Goal: Information Seeking & Learning: Learn about a topic

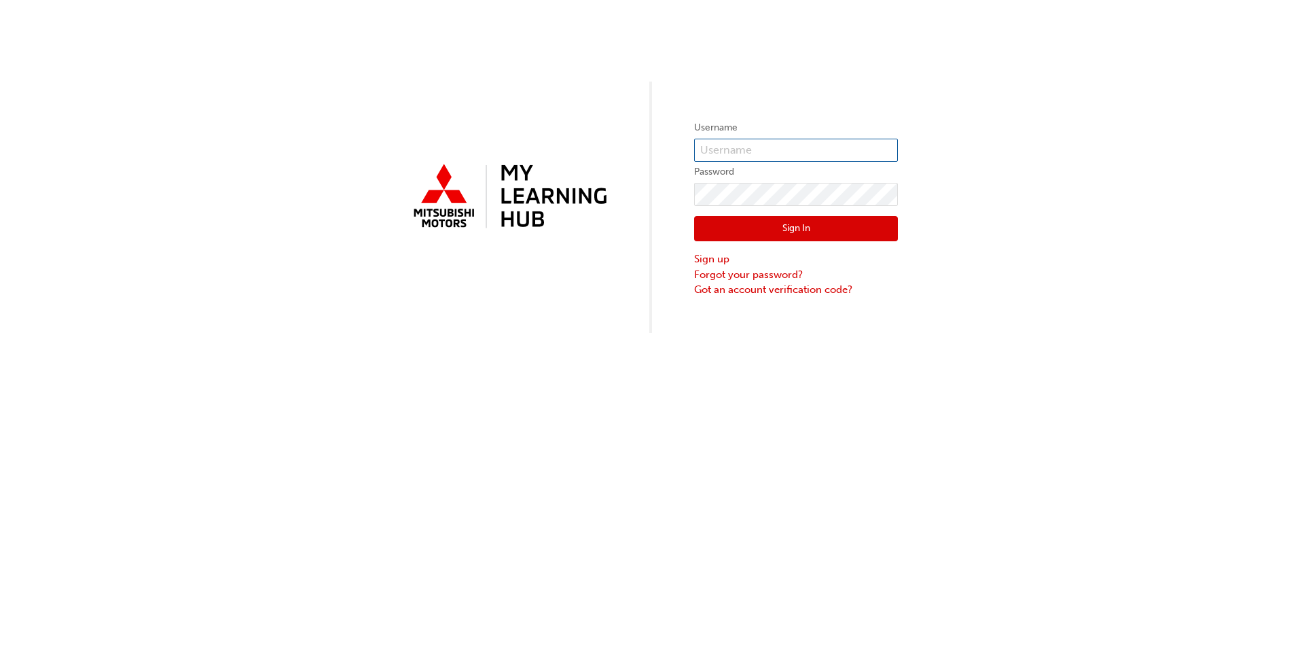
type input "[PERSON_NAME][EMAIL_ADDRESS][PERSON_NAME][DOMAIN_NAME]"
click at [829, 236] on button "Sign In" at bounding box center [796, 229] width 204 height 26
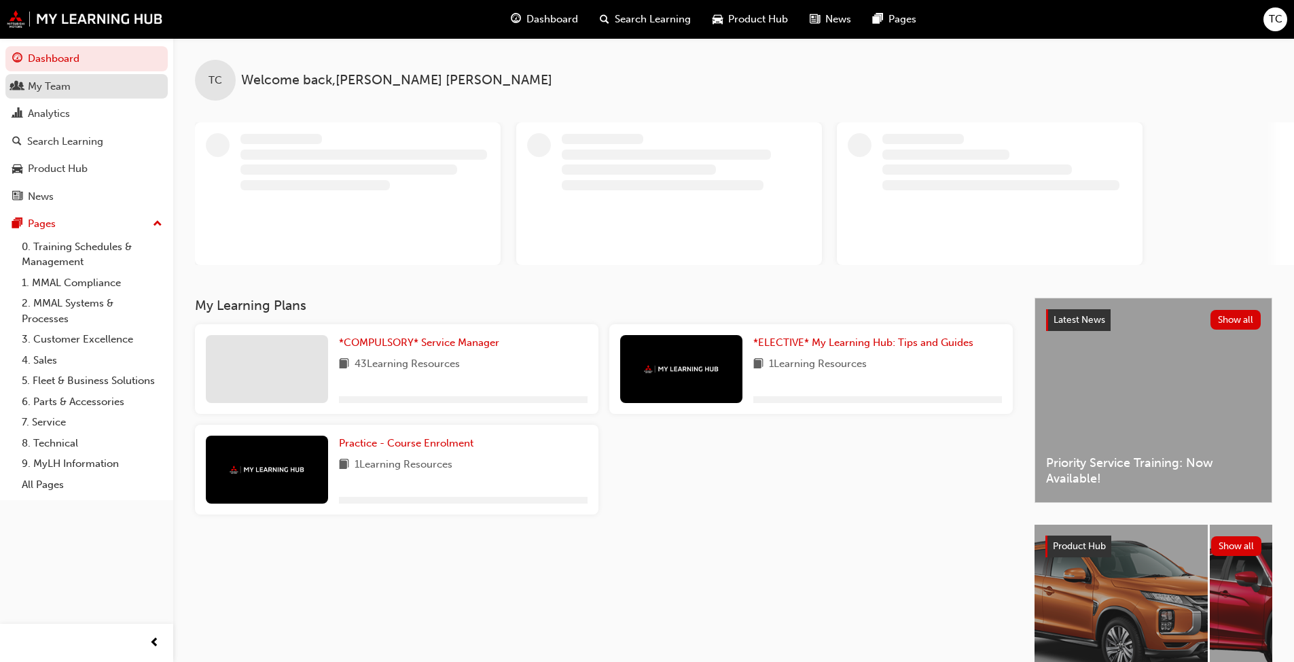
click at [48, 82] on div "My Team" at bounding box center [49, 87] width 43 height 16
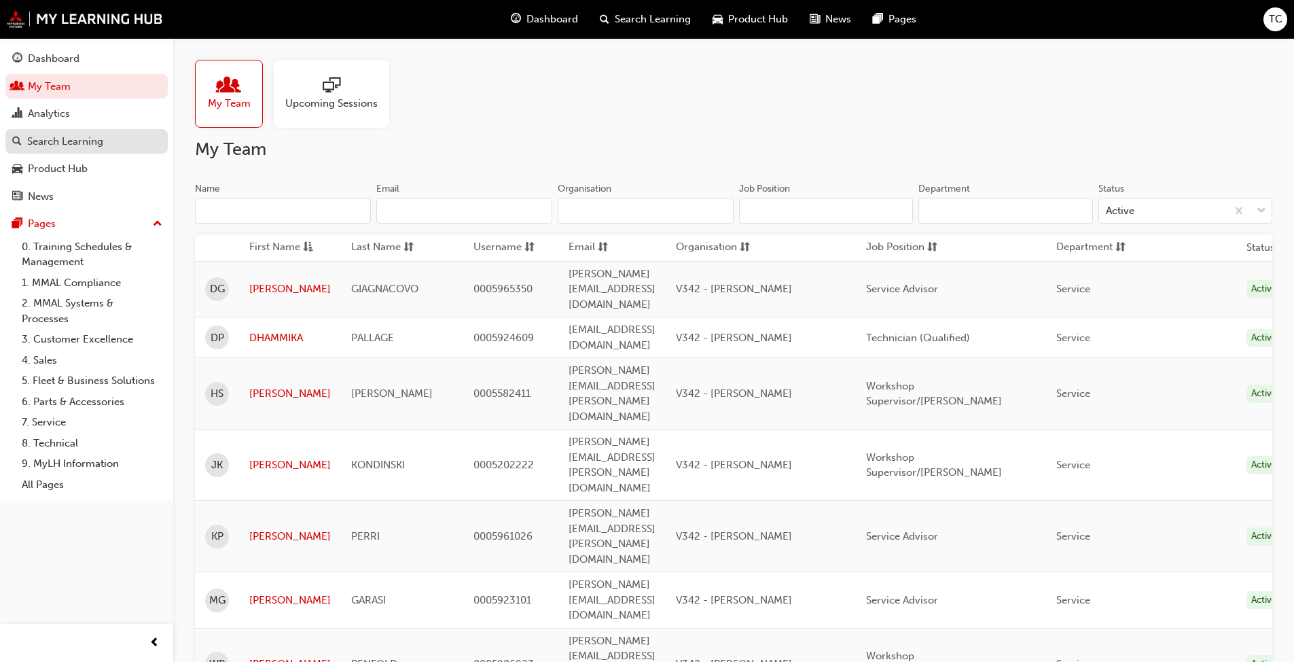
click at [65, 150] on link "Search Learning" at bounding box center [86, 141] width 162 height 25
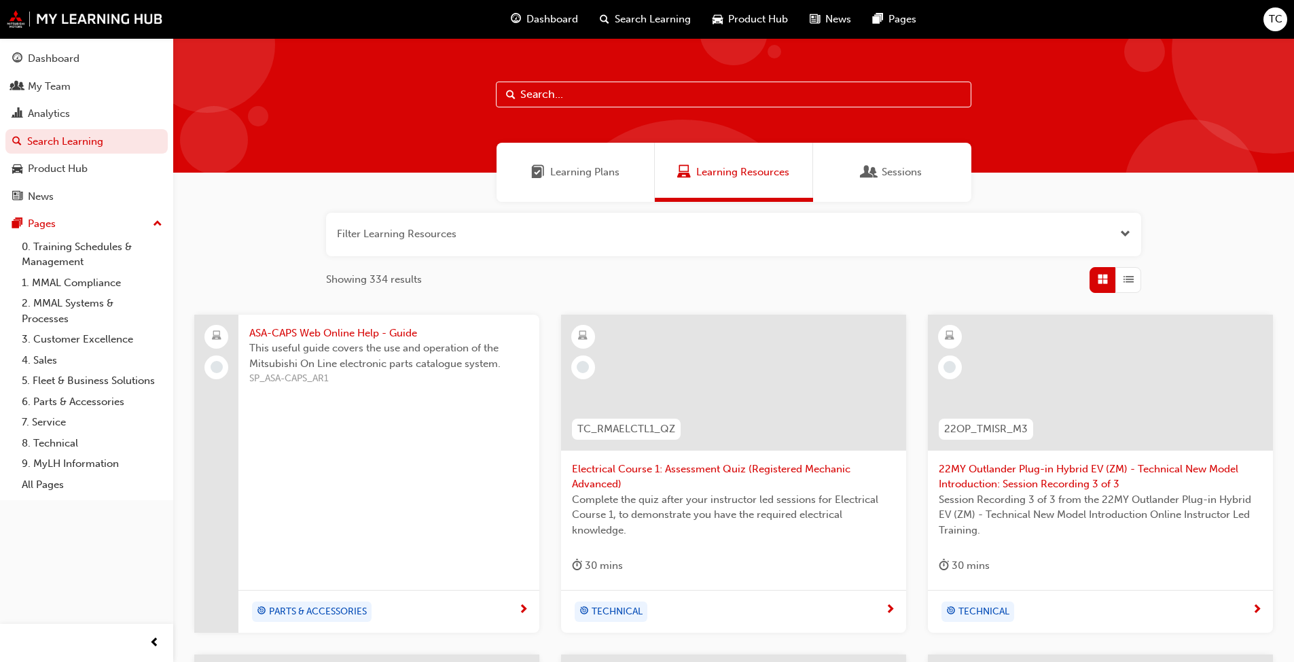
click at [911, 173] on span "Sessions" at bounding box center [902, 172] width 40 height 16
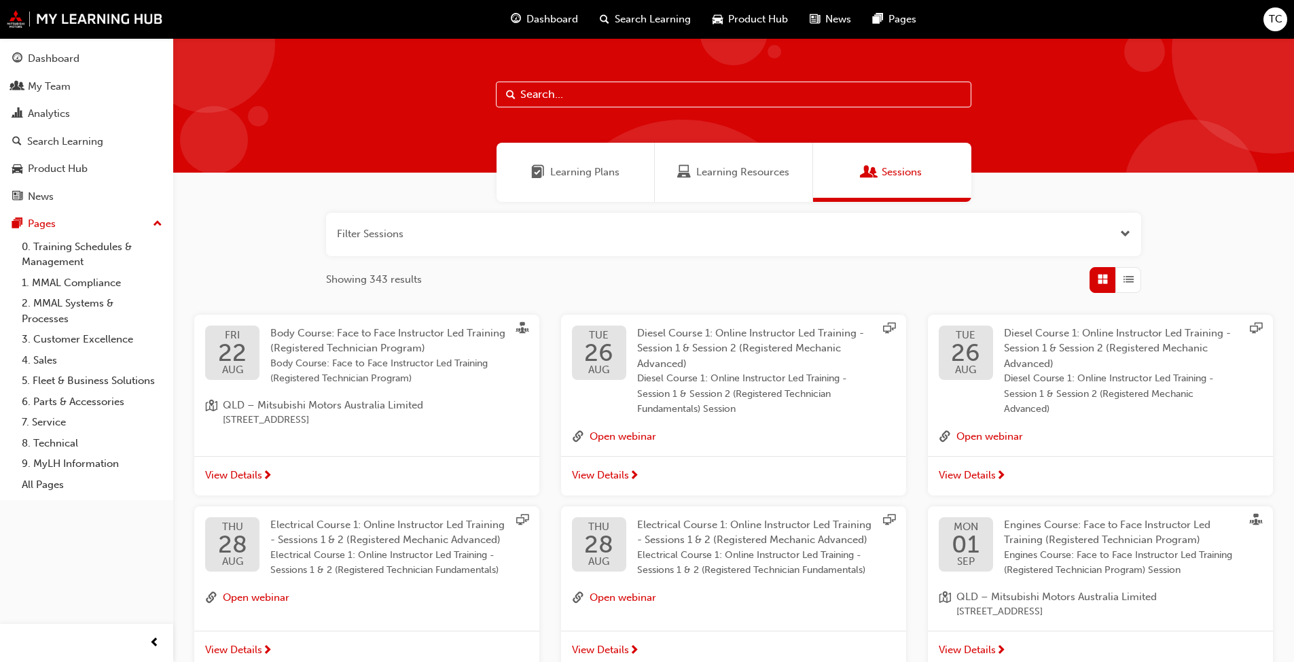
click at [553, 94] on input "text" at bounding box center [734, 95] width 476 height 26
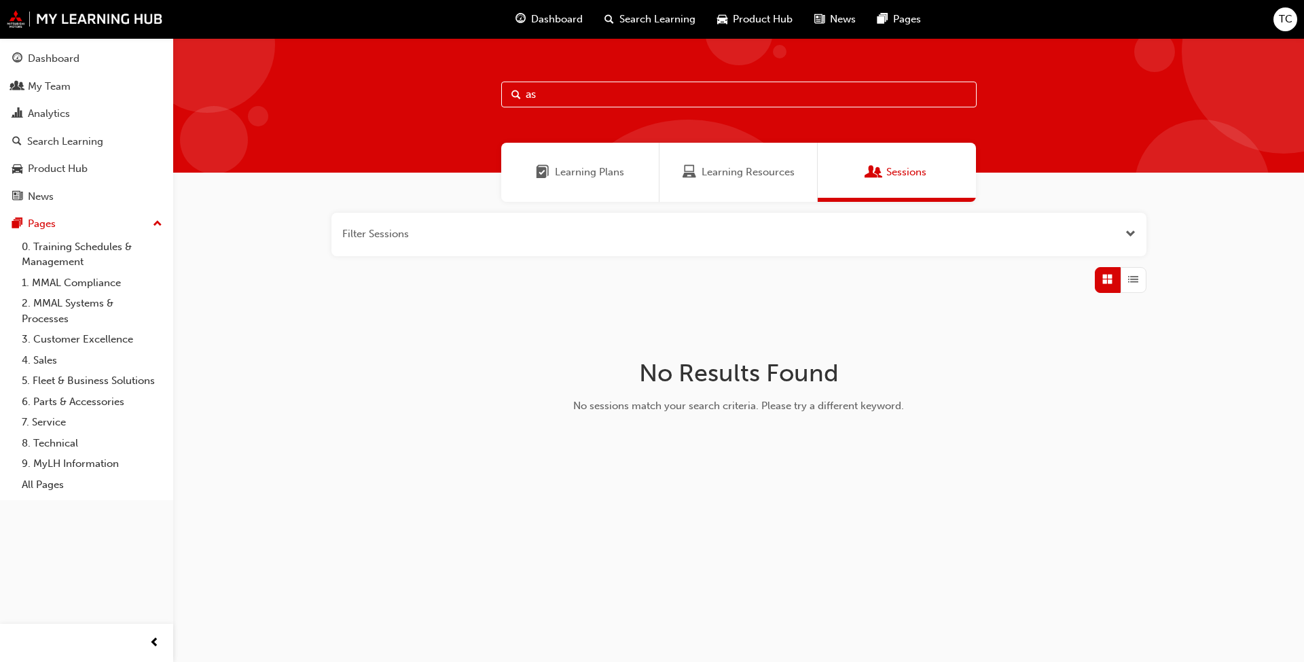
type input "a"
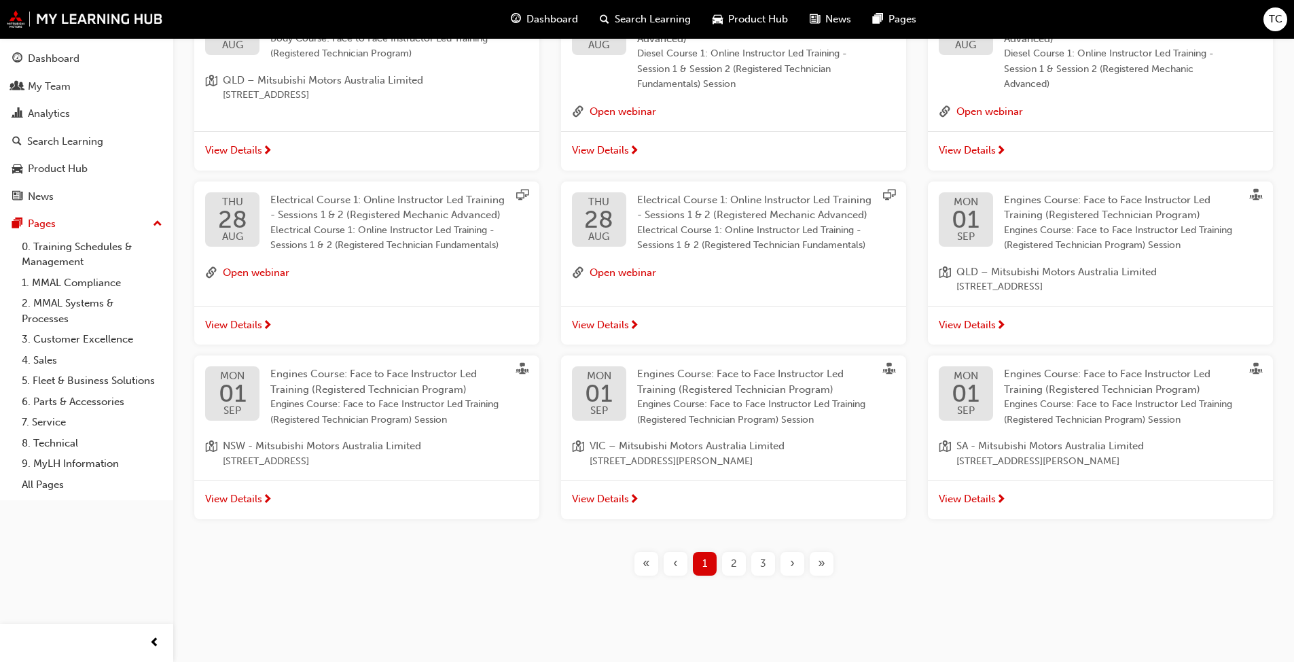
scroll to position [327, 0]
click at [737, 568] on div "2" at bounding box center [734, 562] width 24 height 24
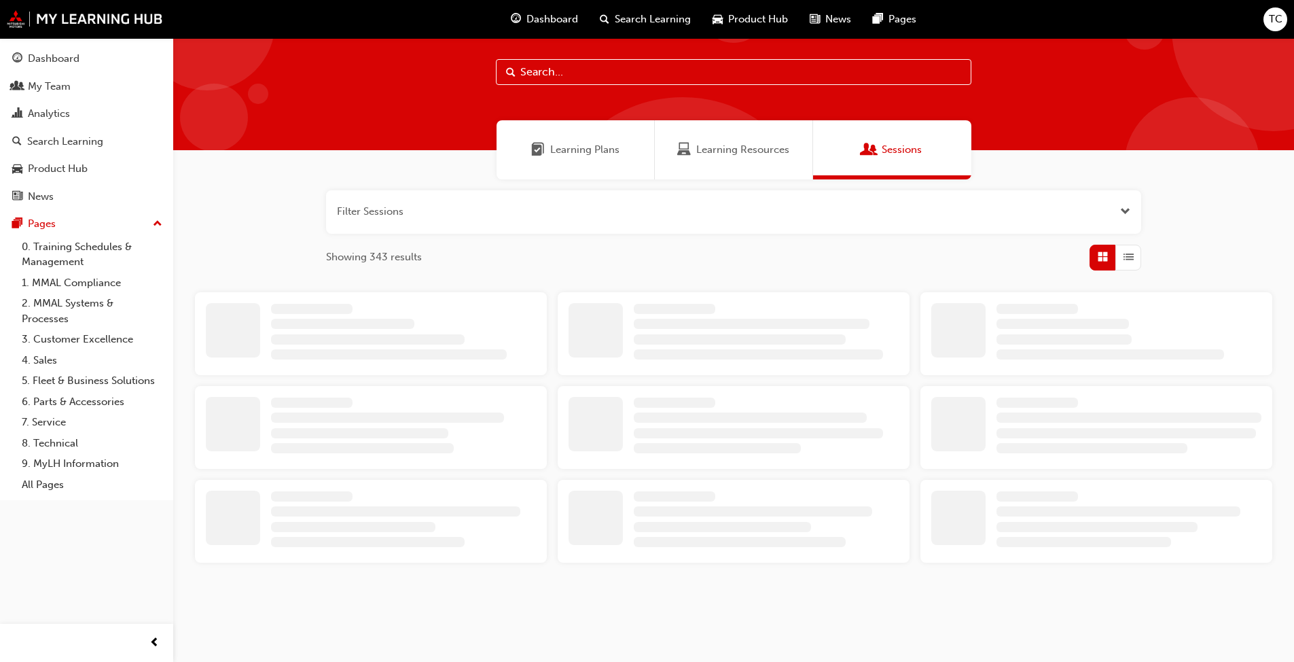
scroll to position [327, 0]
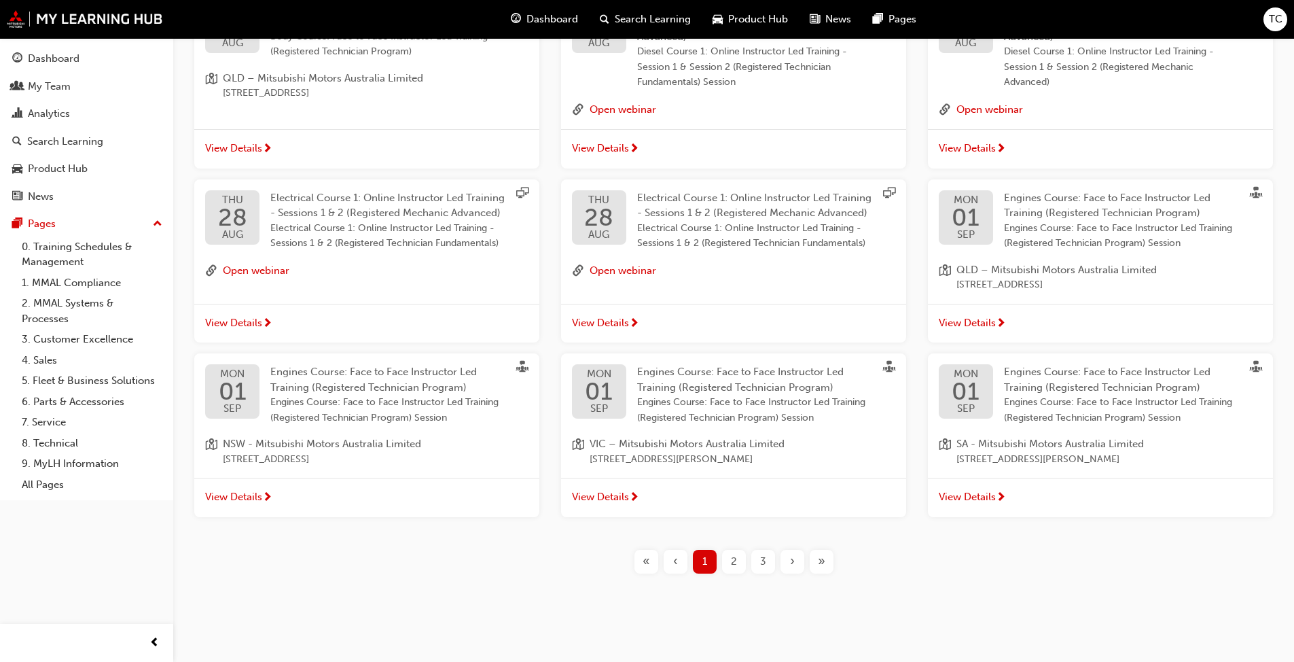
click at [734, 560] on span "2" at bounding box center [734, 562] width 6 height 16
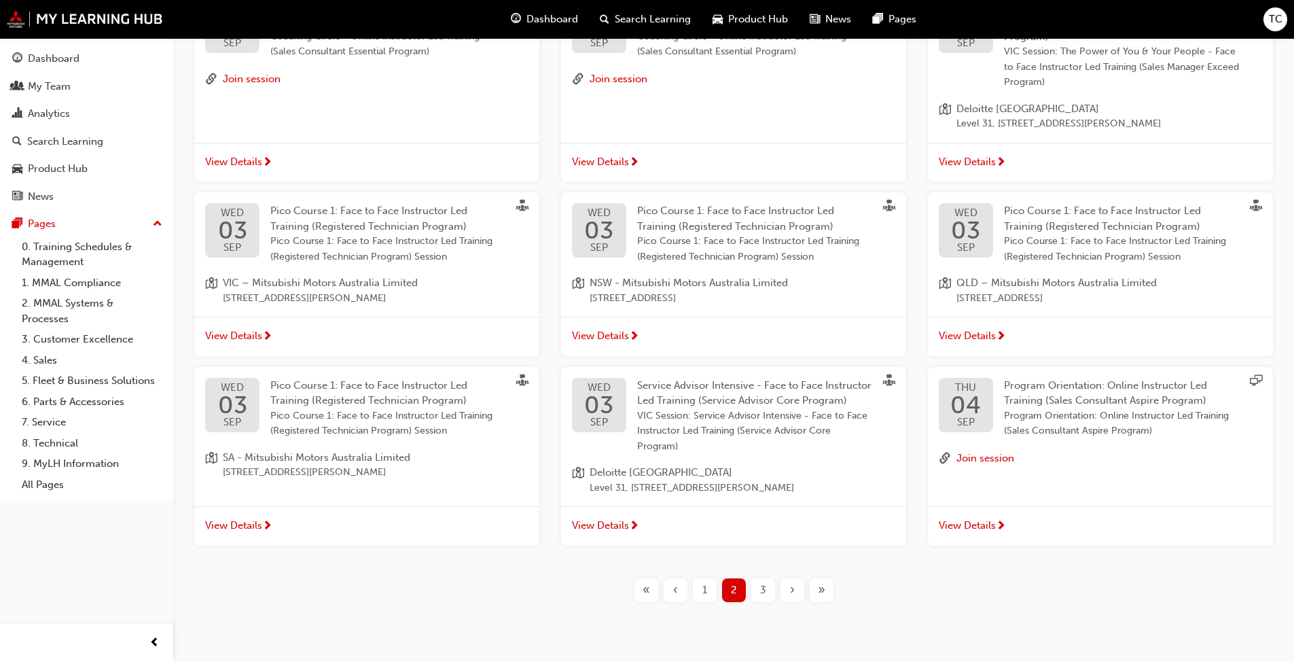
click at [761, 588] on span "3" at bounding box center [763, 590] width 6 height 16
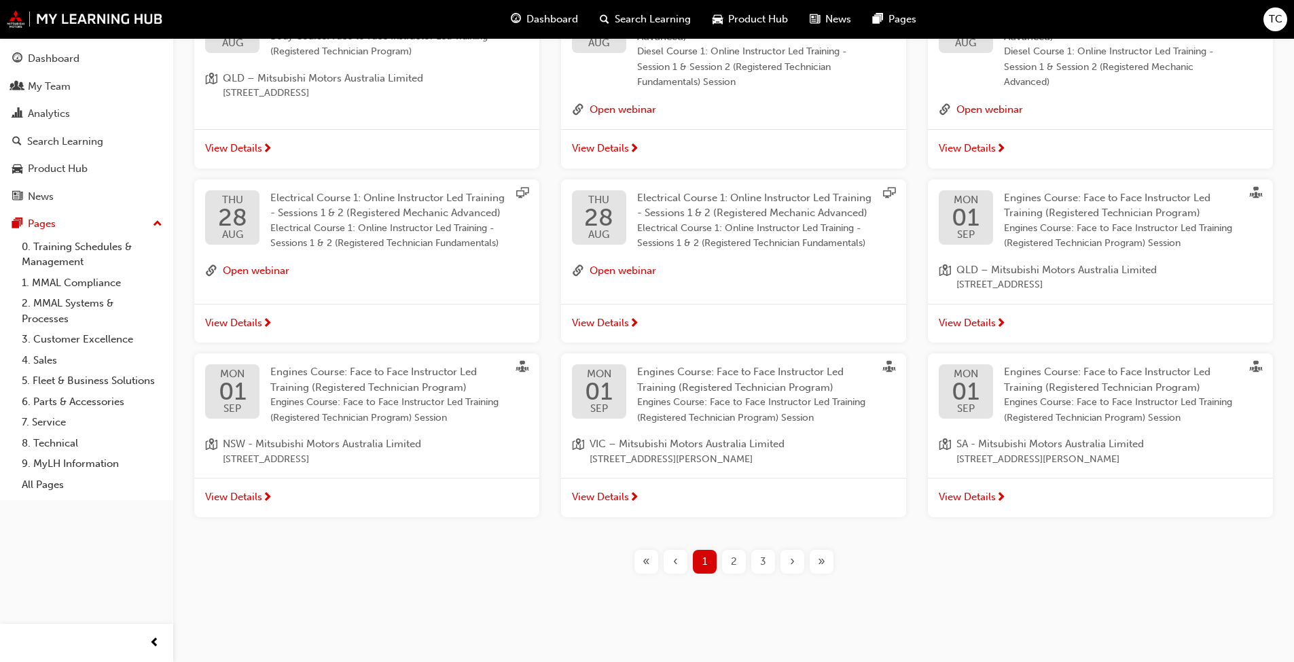
click at [762, 569] on span "3" at bounding box center [763, 562] width 6 height 16
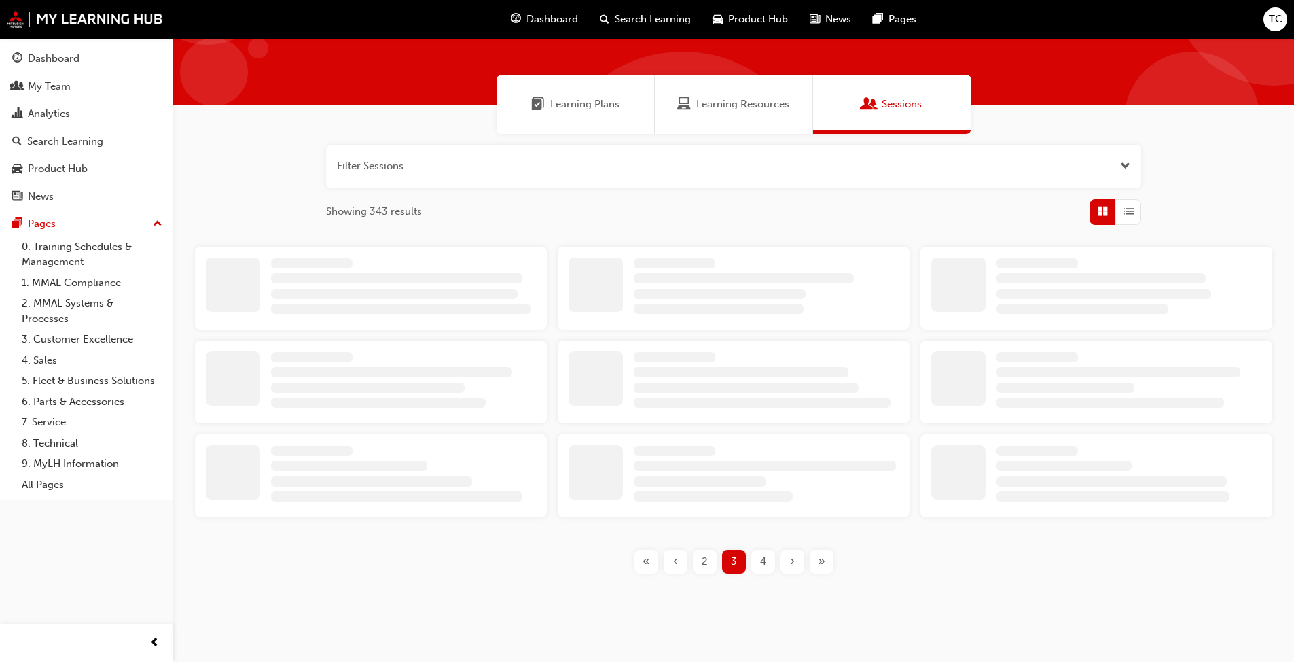
scroll to position [327, 0]
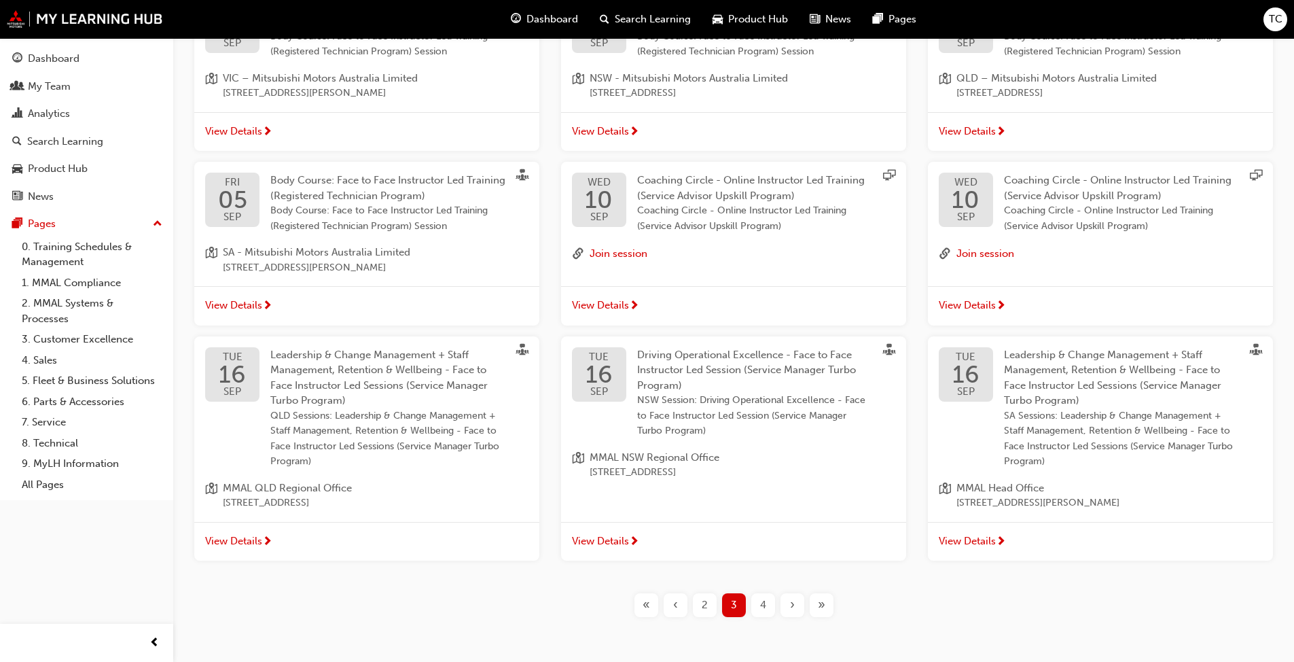
click at [768, 603] on div "4" at bounding box center [763, 605] width 24 height 24
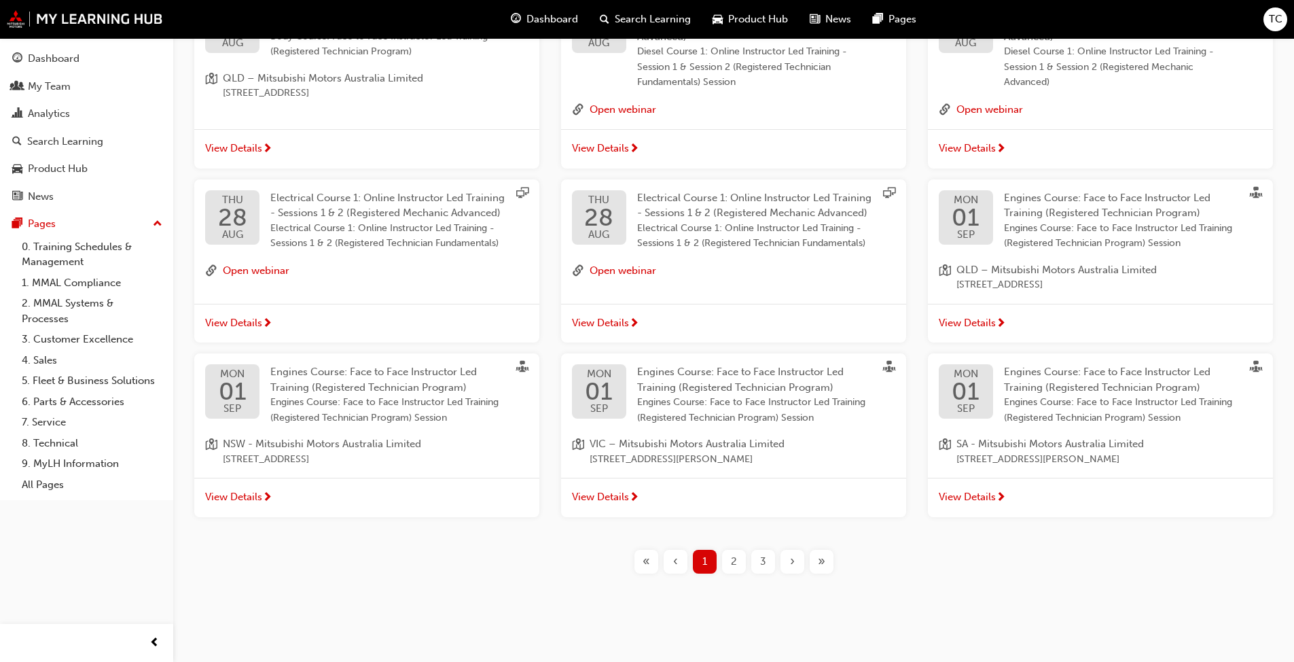
click at [786, 558] on div "›" at bounding box center [793, 562] width 24 height 24
click at [799, 562] on div "›" at bounding box center [793, 562] width 24 height 24
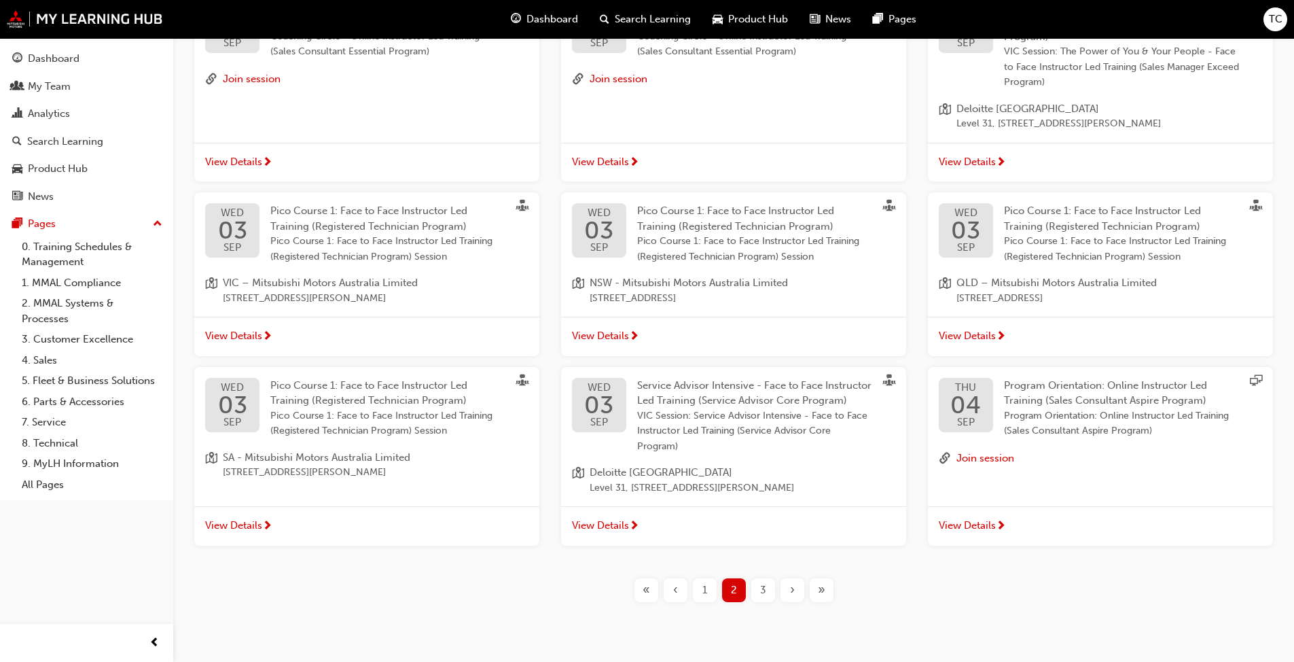
click at [795, 589] on div "›" at bounding box center [793, 590] width 24 height 24
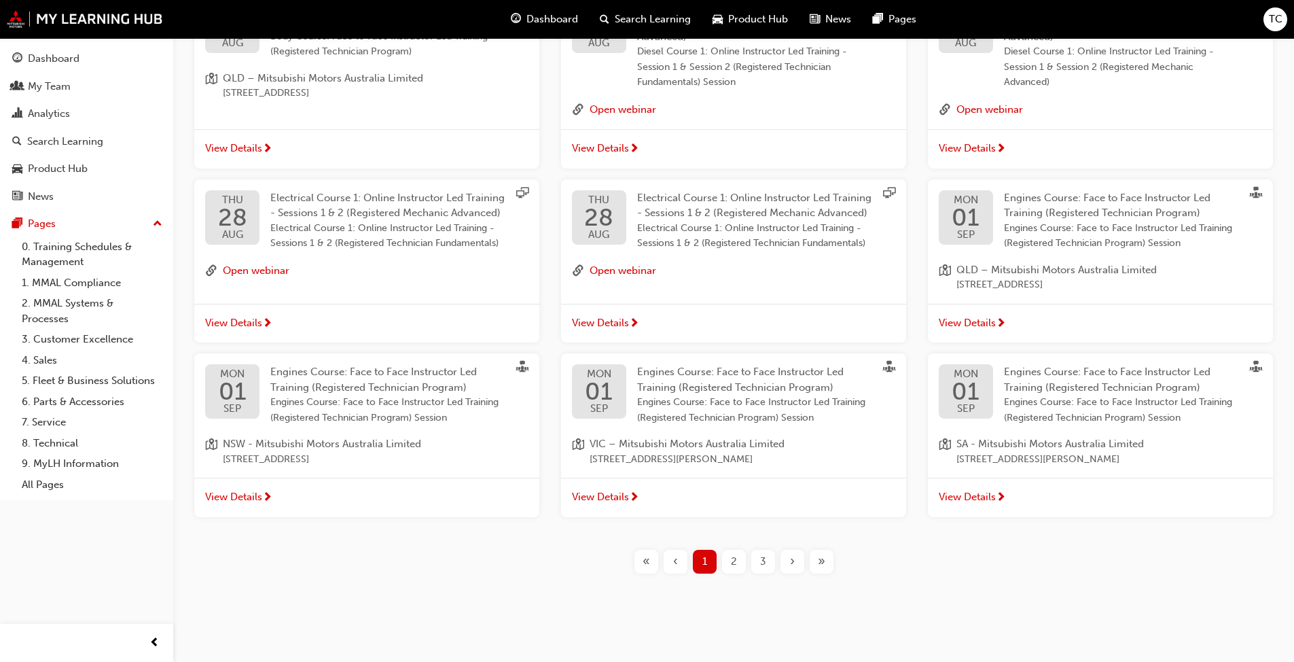
click at [814, 564] on div "»" at bounding box center [822, 562] width 24 height 24
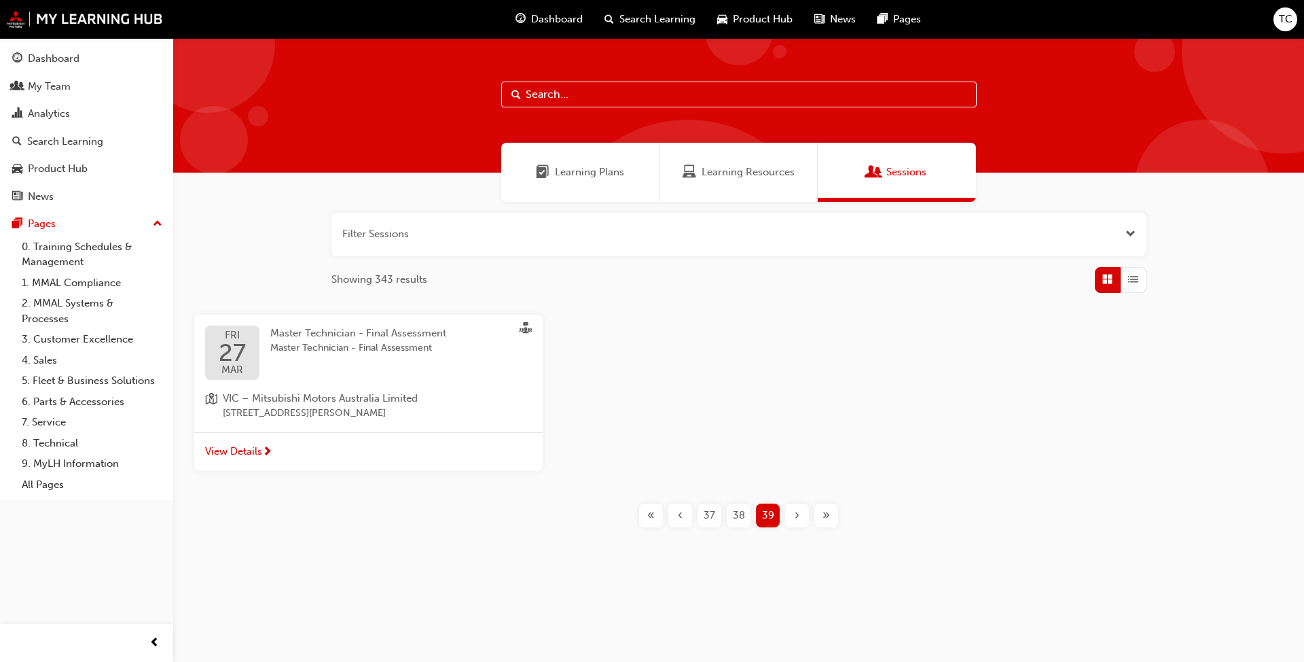
click at [738, 517] on span "38" at bounding box center [739, 515] width 12 height 16
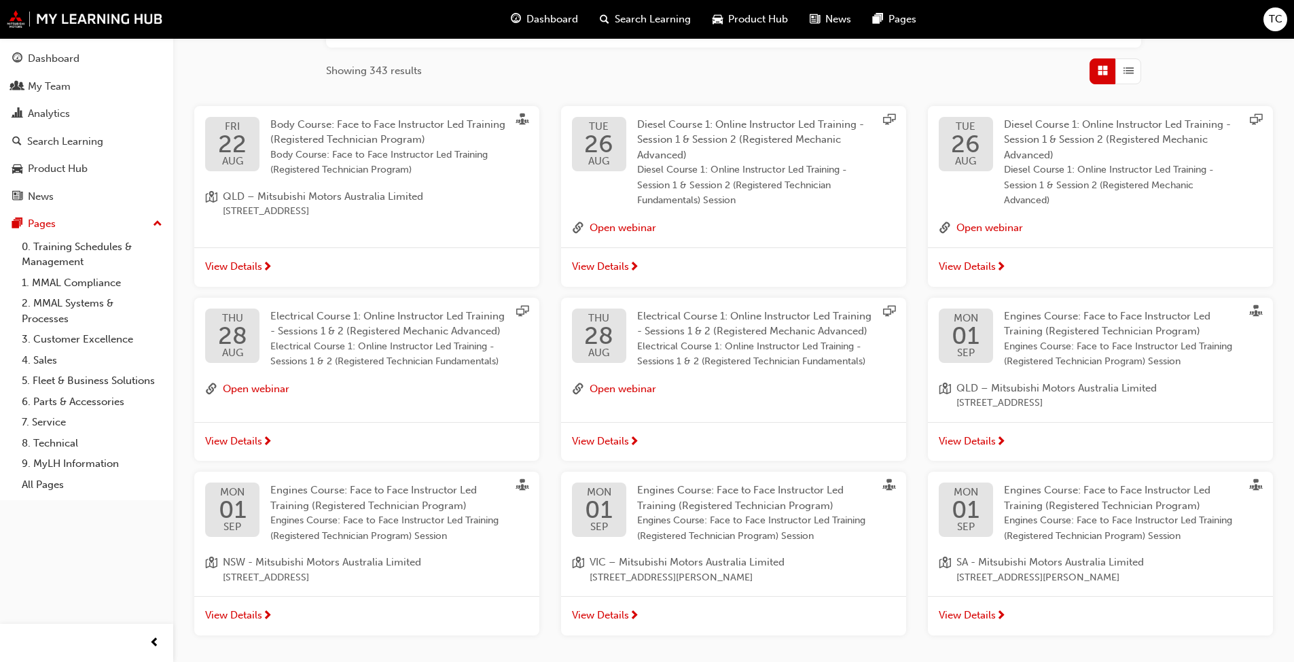
scroll to position [327, 0]
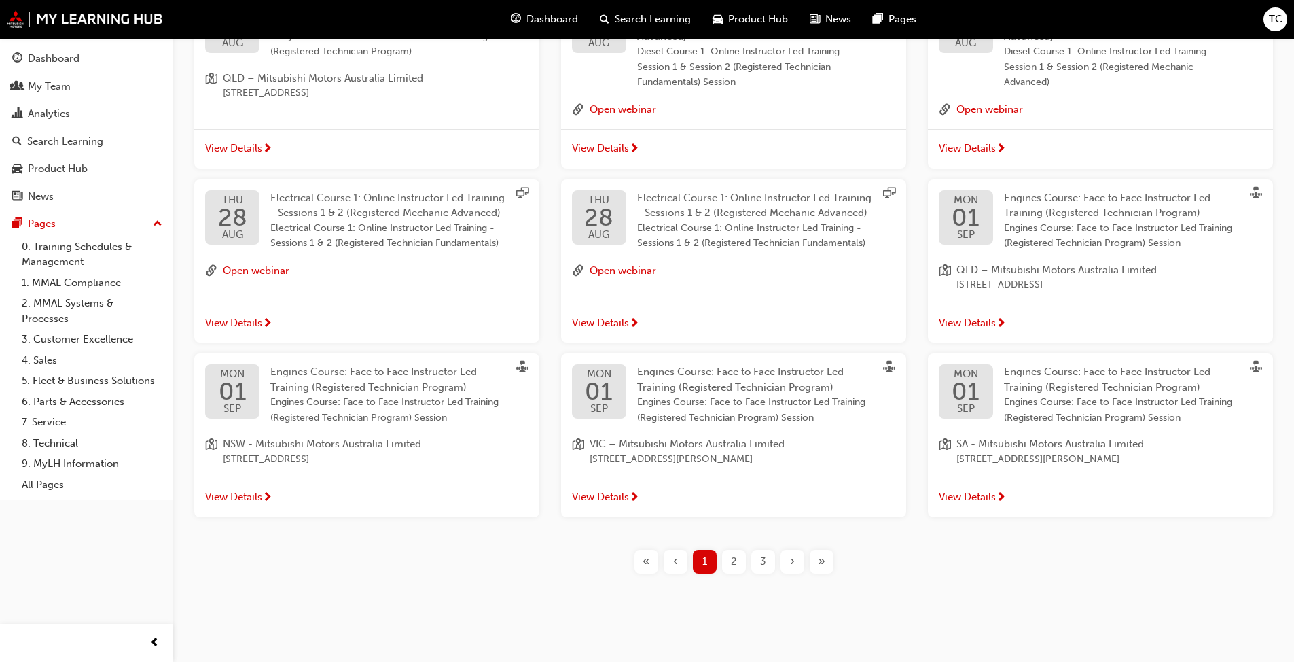
click at [790, 561] on span "›" at bounding box center [792, 562] width 5 height 16
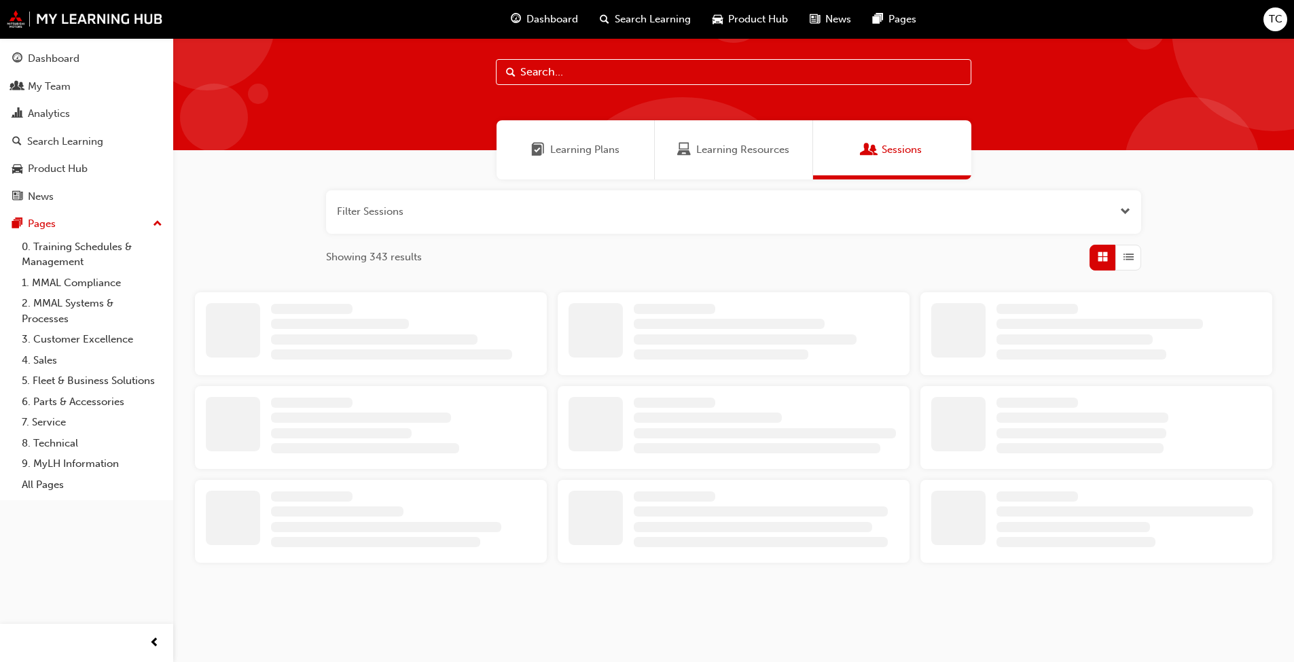
scroll to position [327, 0]
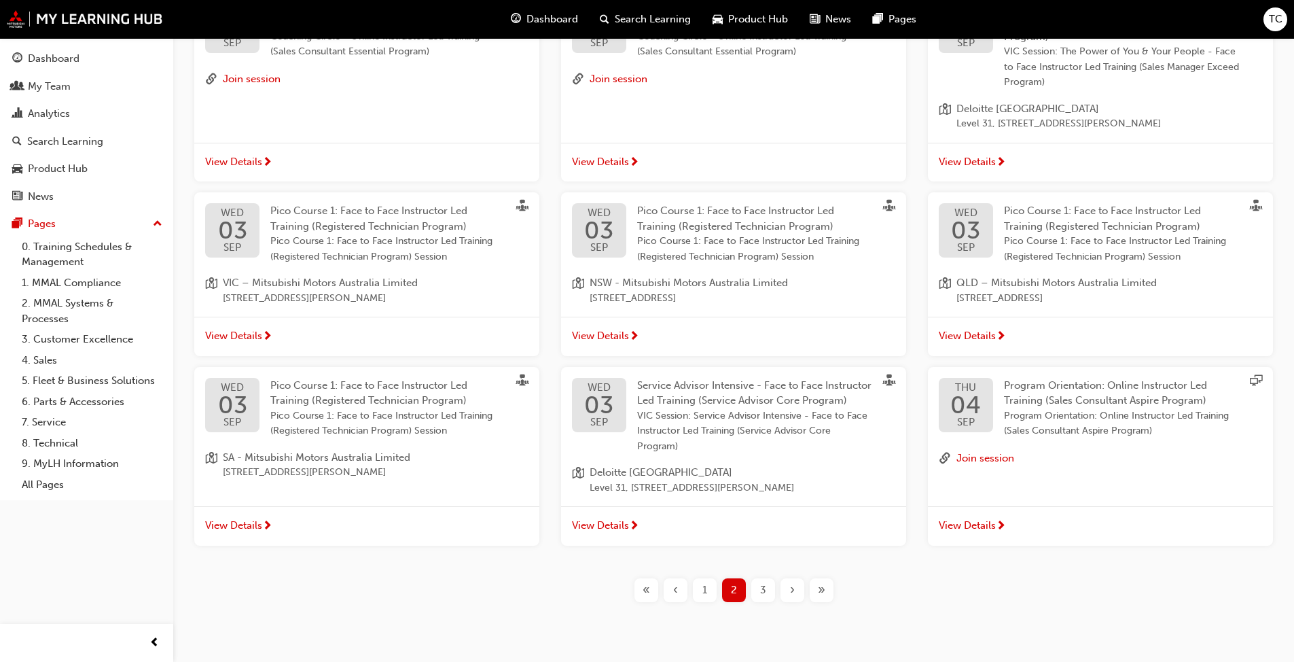
click at [791, 588] on span "›" at bounding box center [792, 590] width 5 height 16
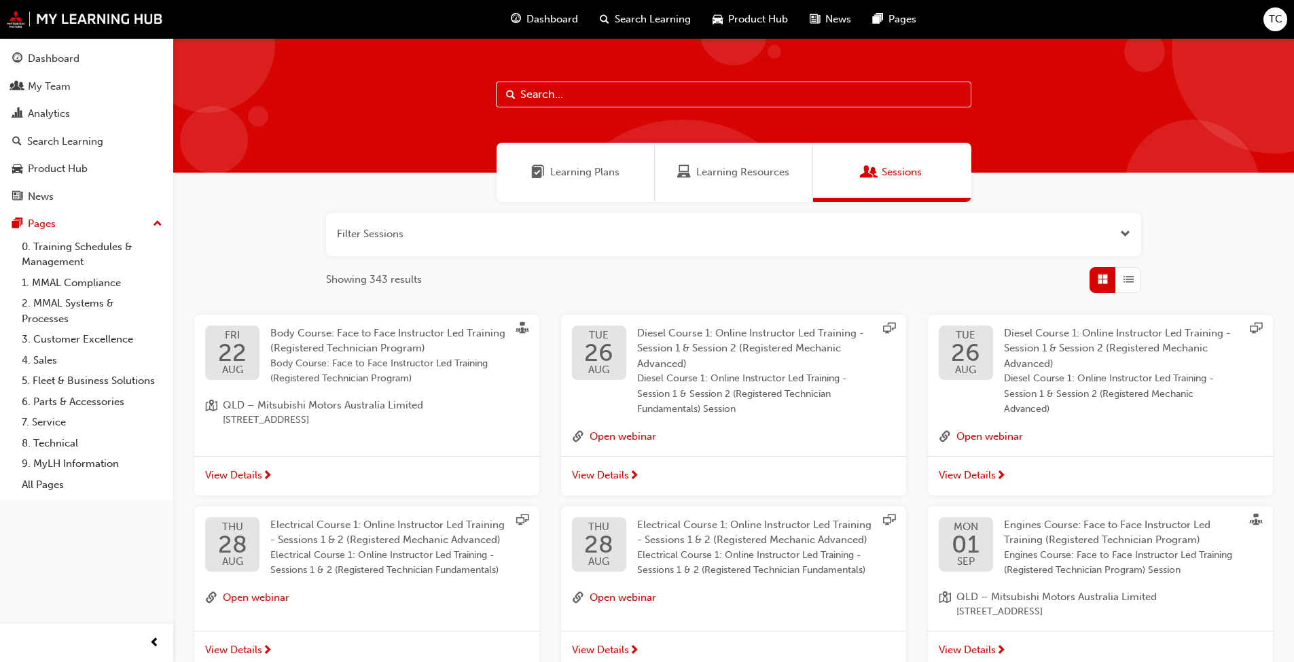
click at [605, 174] on span "Learning Plans" at bounding box center [584, 172] width 69 height 16
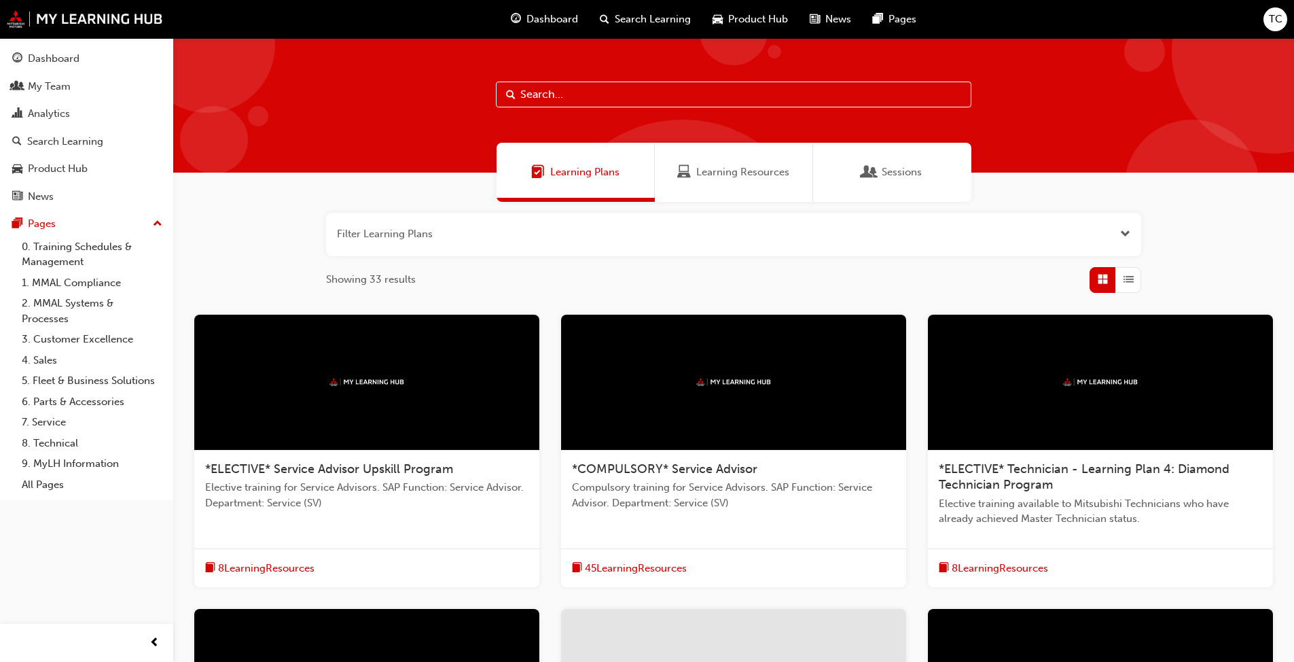
click at [877, 156] on div "Sessions" at bounding box center [892, 172] width 158 height 59
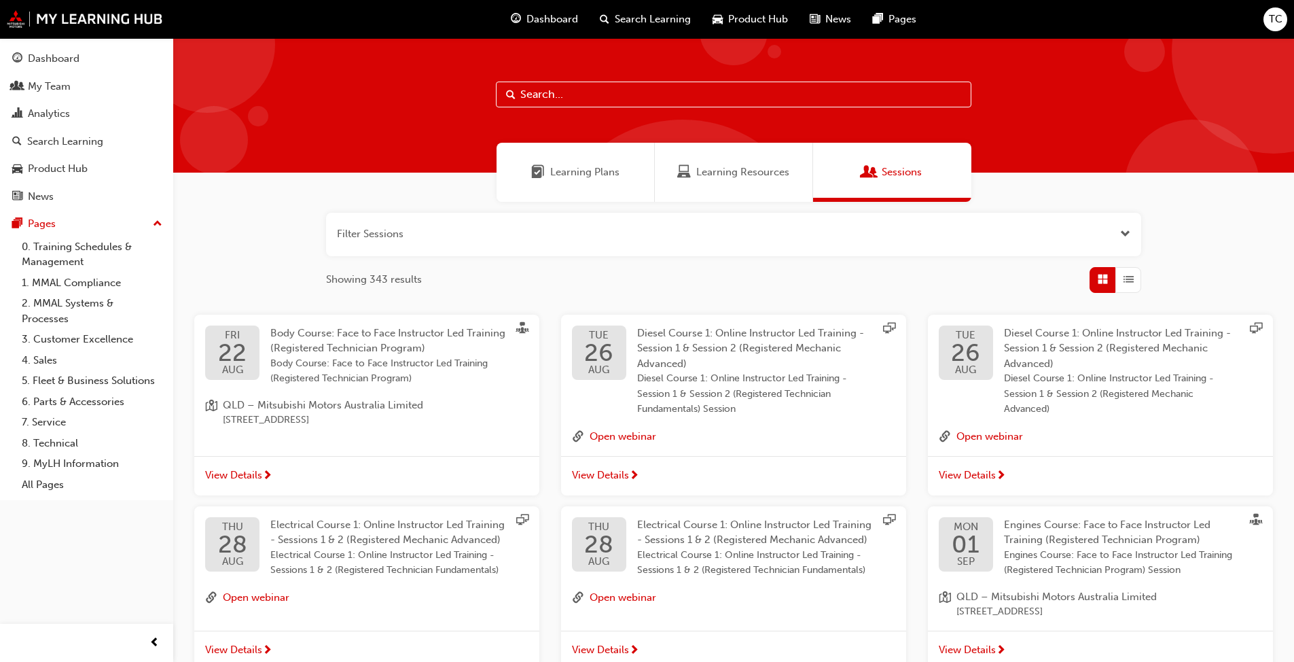
click at [605, 181] on div "Learning Plans" at bounding box center [576, 172] width 158 height 59
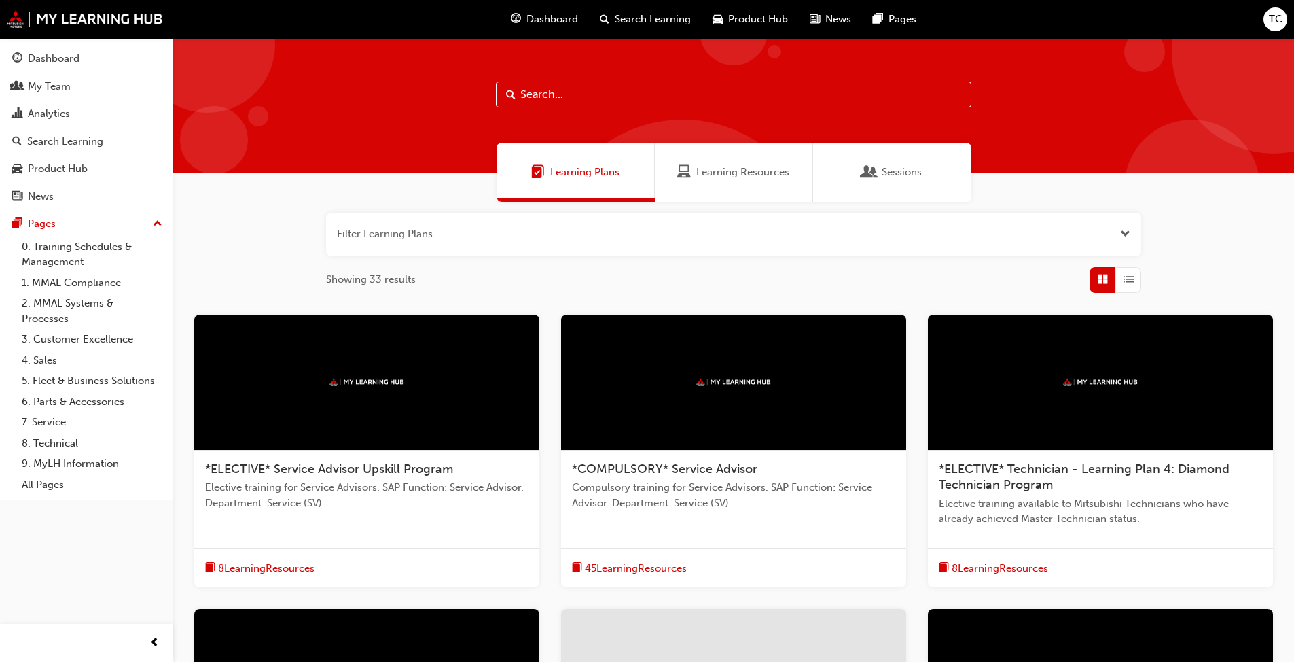
click at [900, 176] on span "Sessions" at bounding box center [902, 172] width 40 height 16
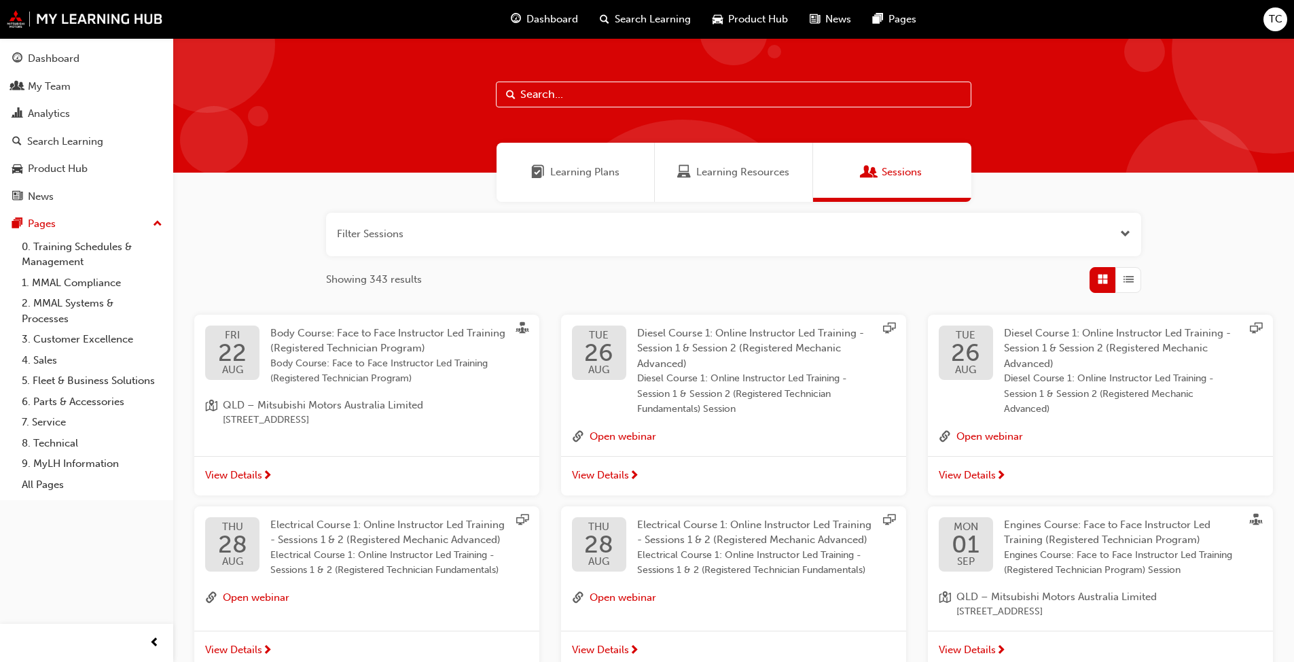
click at [1133, 272] on span "List" at bounding box center [1129, 280] width 10 height 16
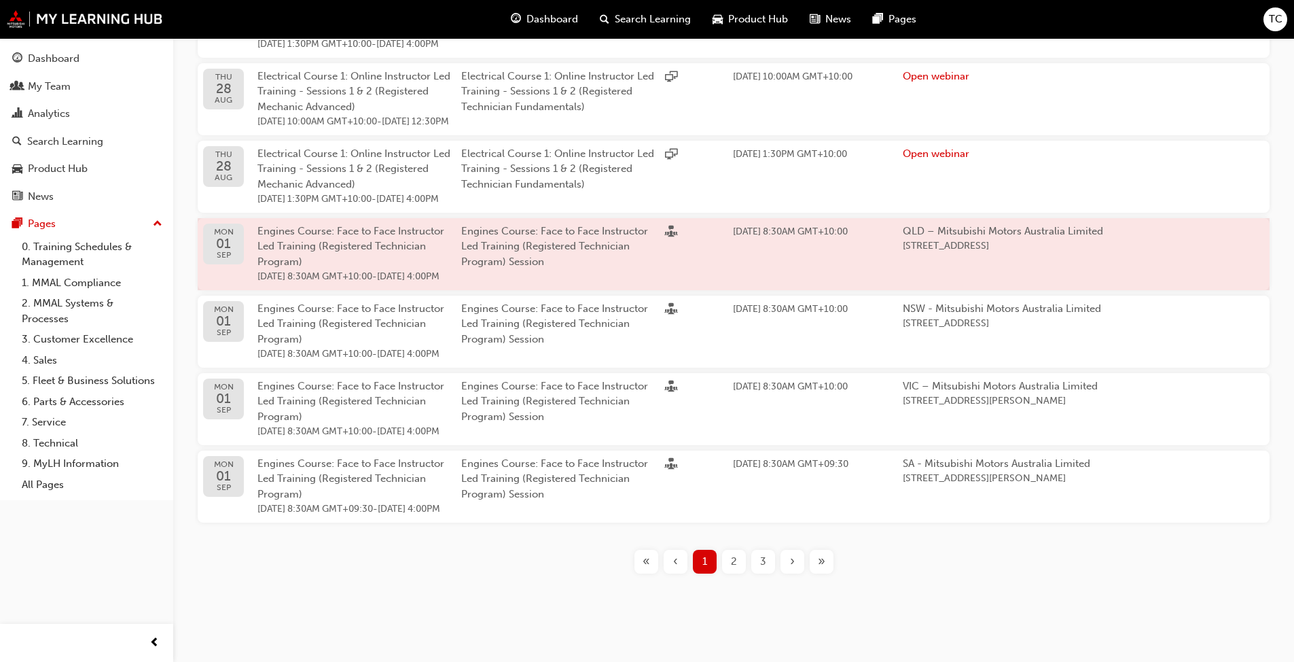
scroll to position [632, 0]
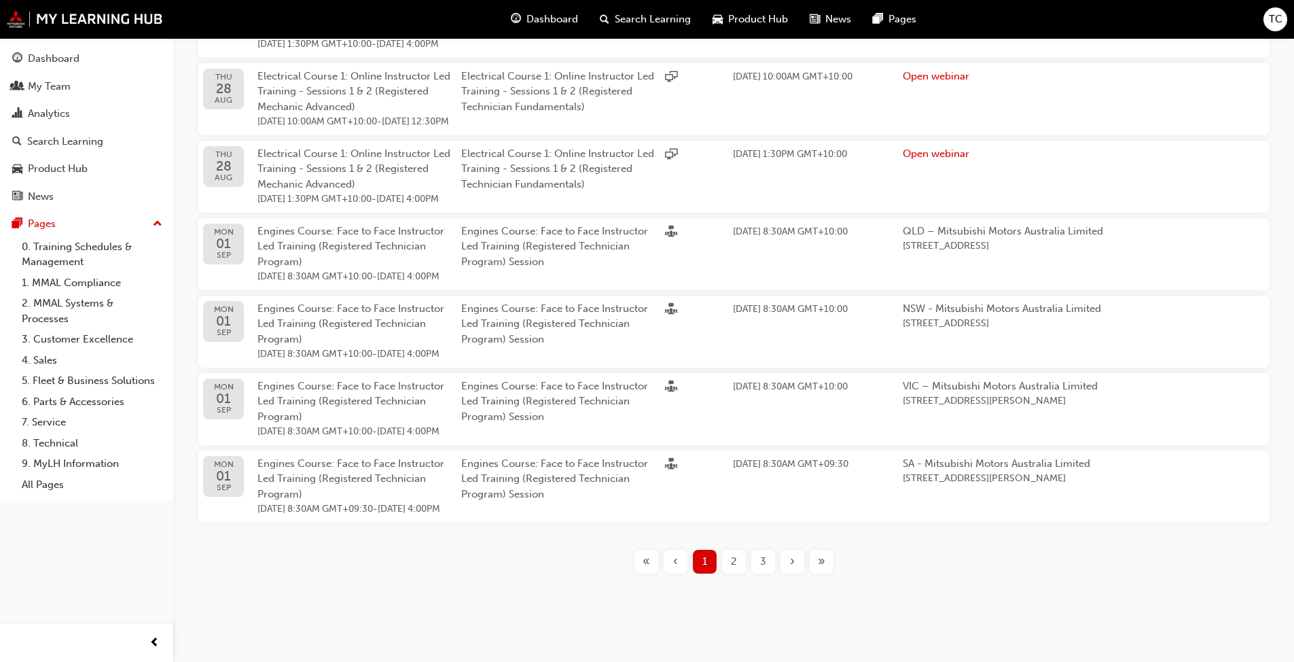
click at [736, 564] on span "2" at bounding box center [734, 562] width 6 height 16
drag, startPoint x: 731, startPoint y: 566, endPoint x: 816, endPoint y: 612, distance: 96.7
click at [816, 612] on div "Learning Plans Learning Resources Sessions Filter Sessions Showing 343 results …" at bounding box center [733, 86] width 1121 height 1084
click at [794, 568] on span "›" at bounding box center [792, 562] width 5 height 16
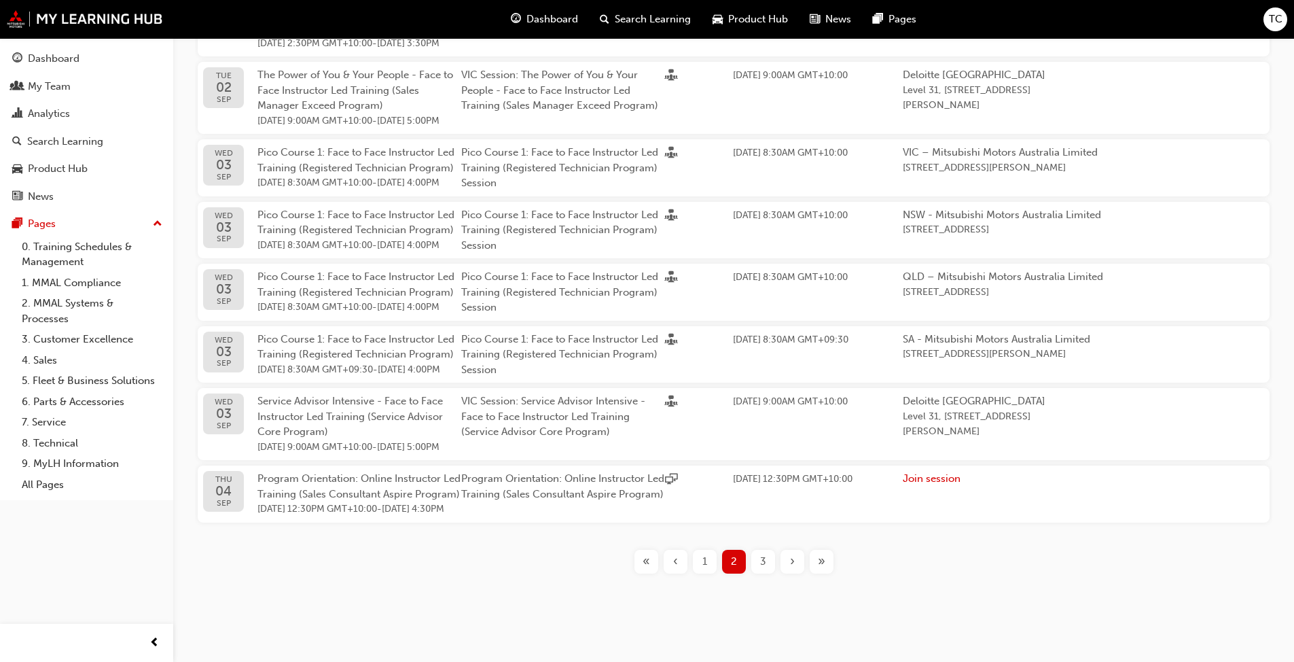
scroll to position [586, 0]
click at [794, 568] on span "›" at bounding box center [792, 562] width 5 height 16
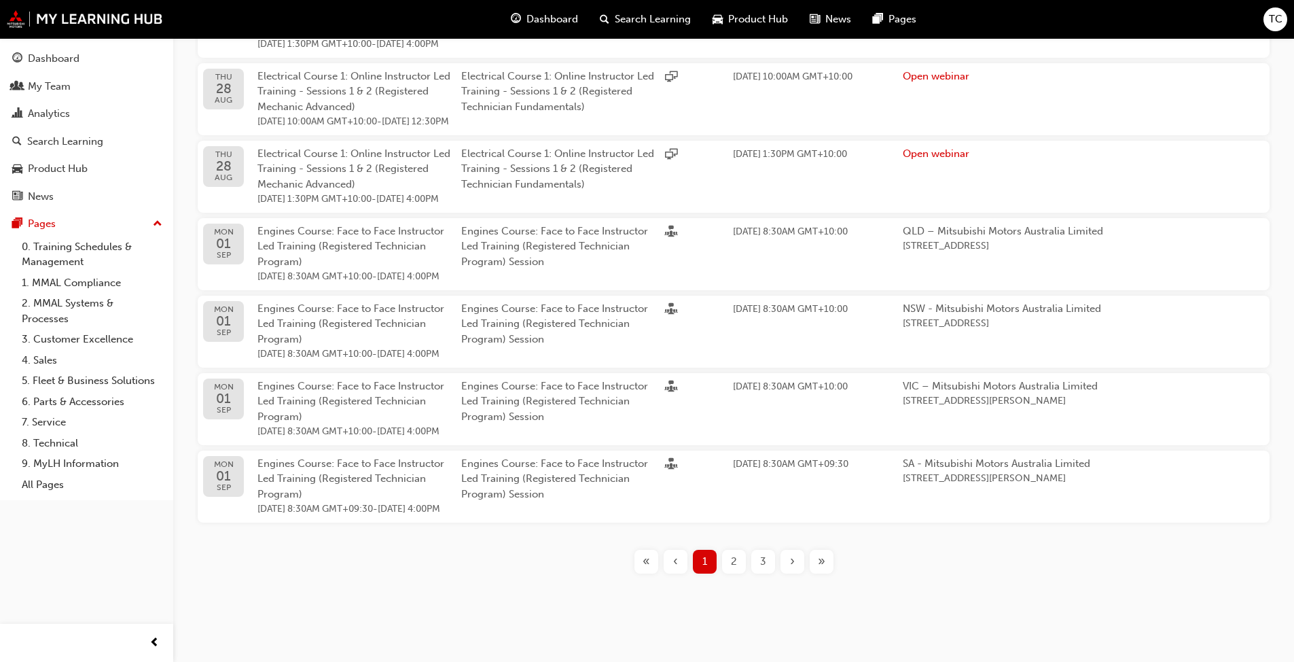
click at [768, 573] on div "3" at bounding box center [763, 562] width 24 height 24
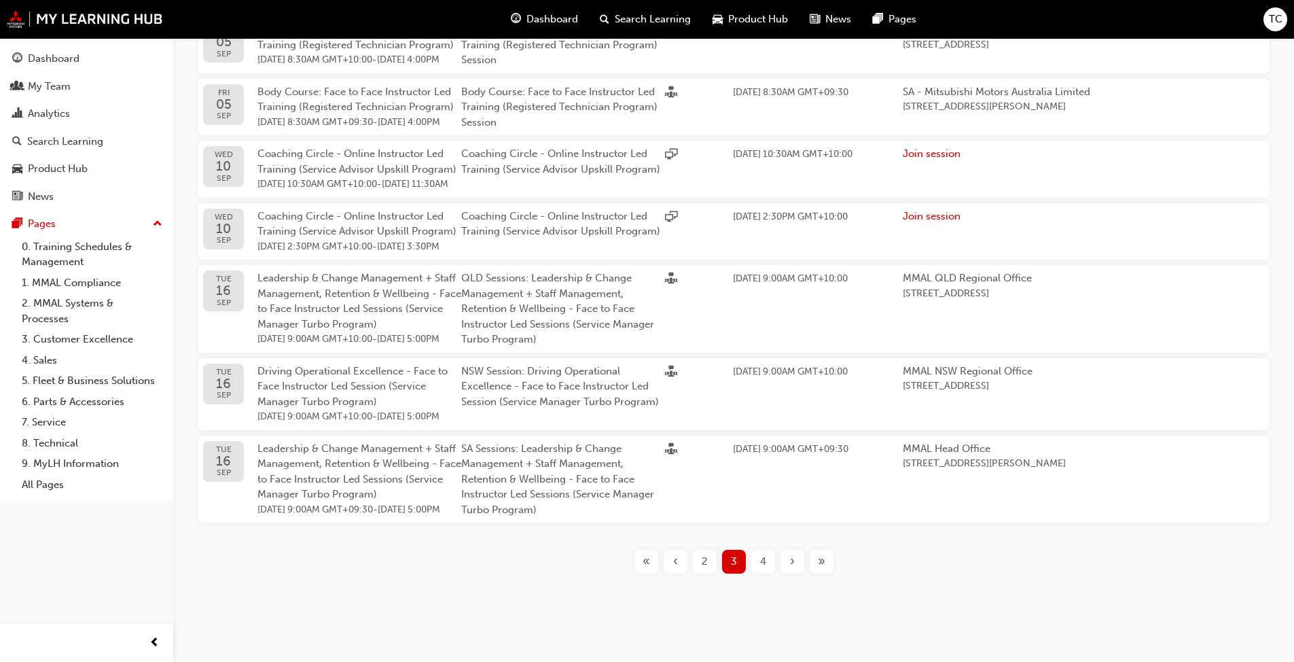
click at [764, 559] on span "4" at bounding box center [763, 562] width 6 height 16
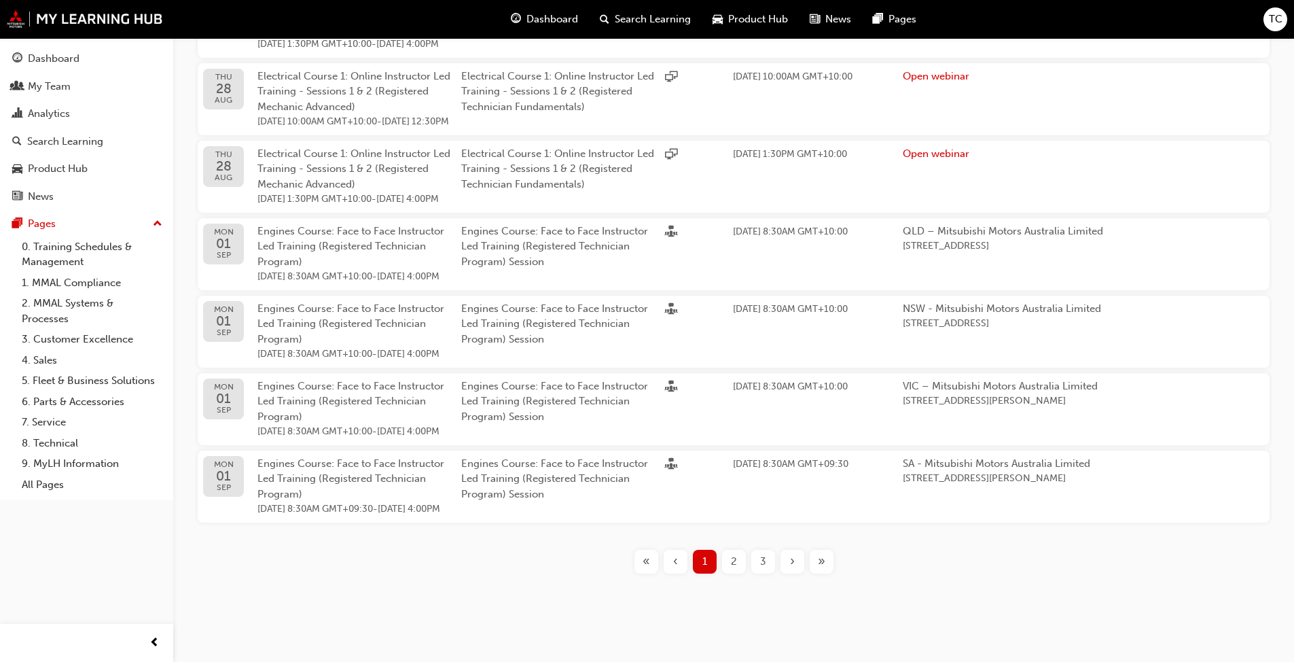
click at [791, 569] on span "›" at bounding box center [792, 562] width 5 height 16
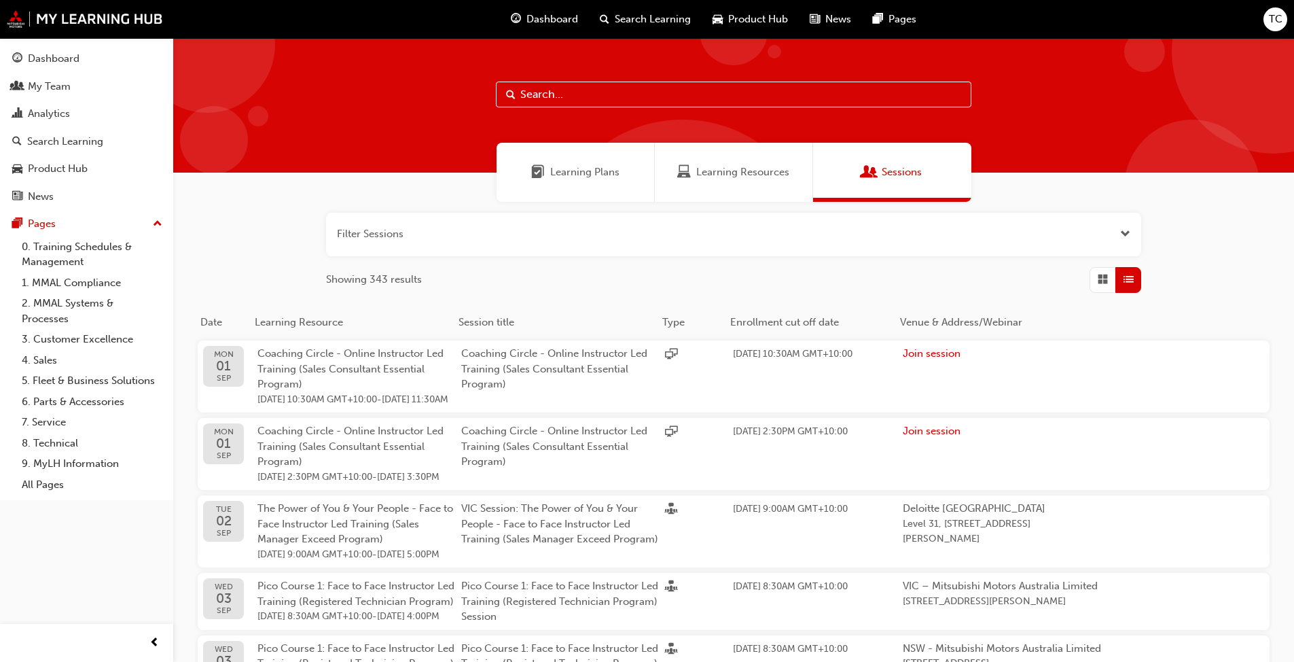
click at [1113, 232] on button "button" at bounding box center [733, 234] width 815 height 43
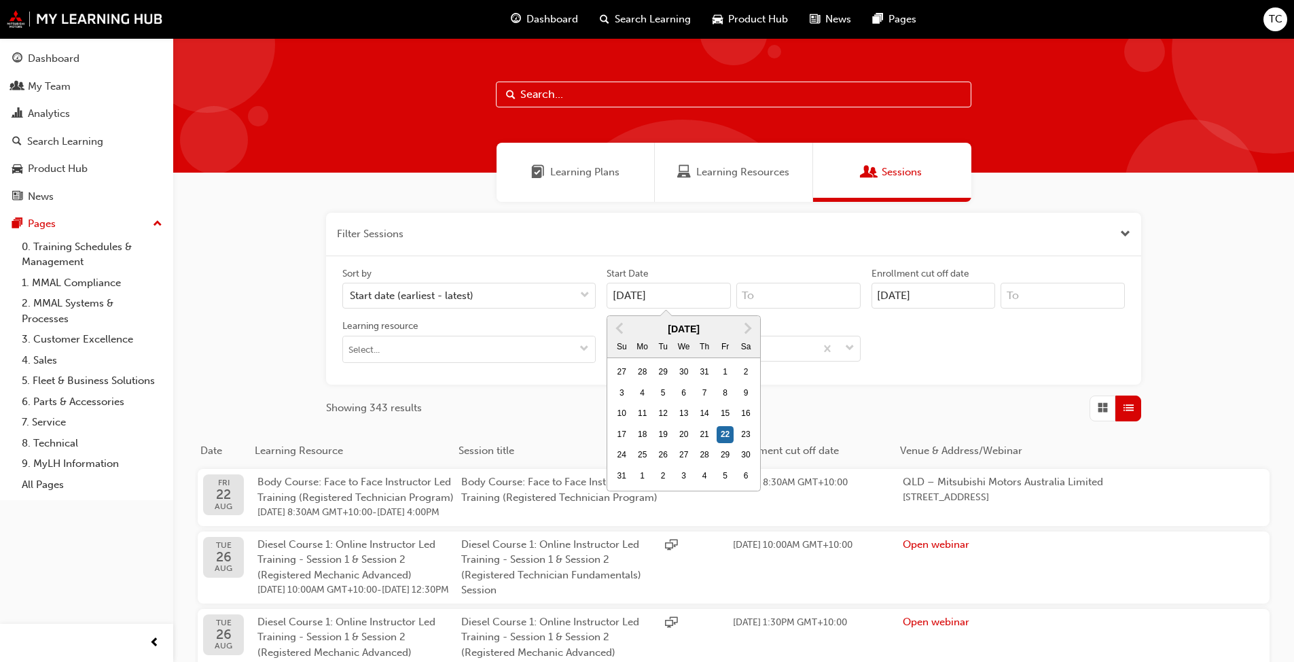
click at [659, 292] on input "[DATE]" at bounding box center [669, 296] width 124 height 26
click at [747, 329] on span "Next Month" at bounding box center [747, 328] width 0 height 16
click at [759, 326] on button "Next Month" at bounding box center [748, 328] width 22 height 22
click at [749, 370] on div "1" at bounding box center [746, 372] width 18 height 18
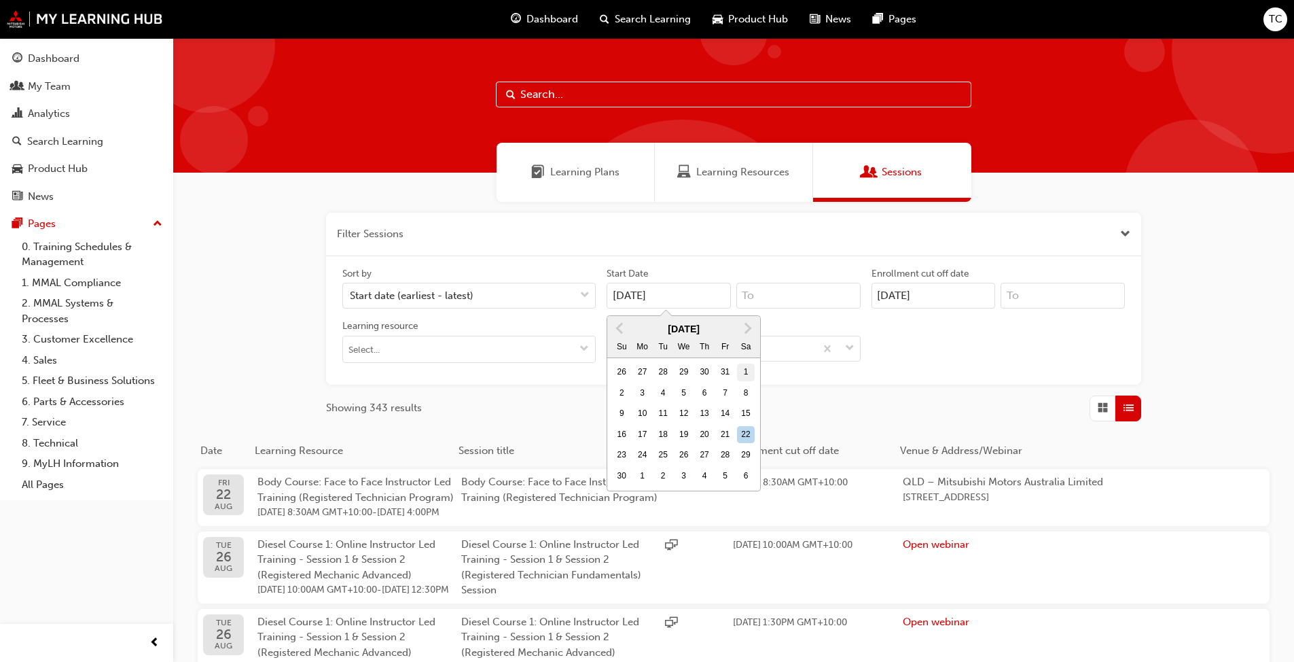
click at [731, 308] on input "[DATE]" at bounding box center [669, 296] width 124 height 26
type input "[DATE]"
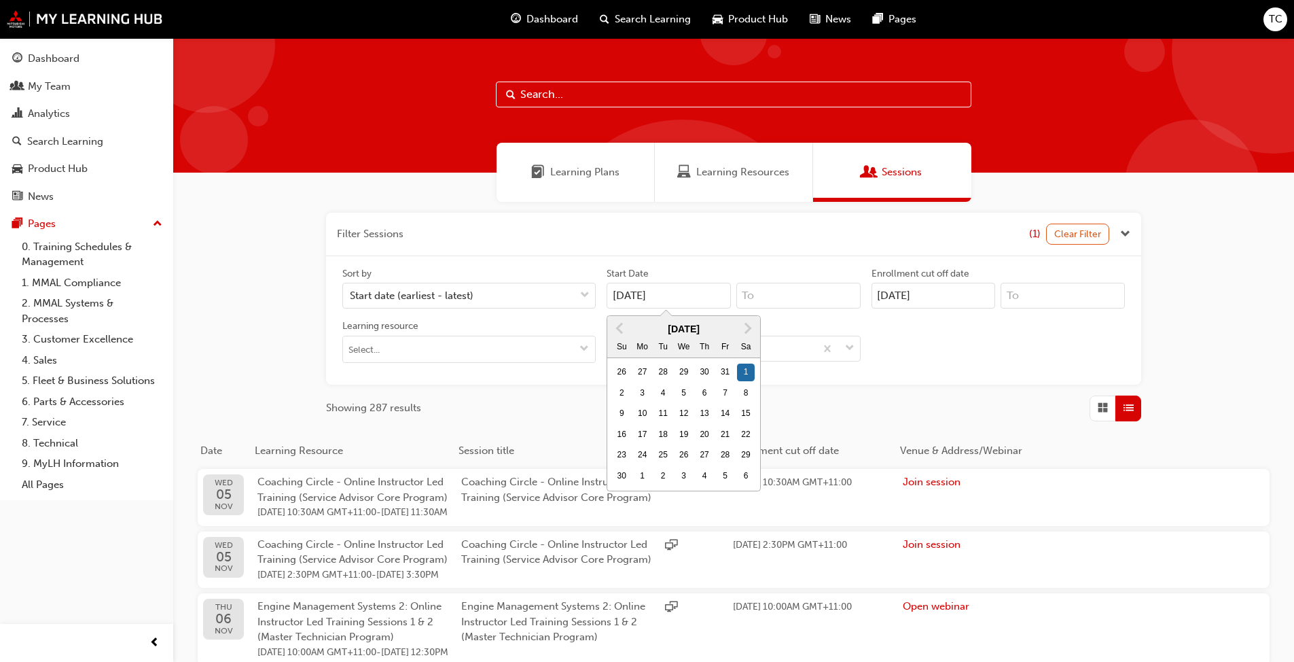
click at [1238, 325] on div "Filter Sessions (1) Clear Filter Sort by Start date (earliest - latest) Start D…" at bounding box center [733, 659] width 1121 height 914
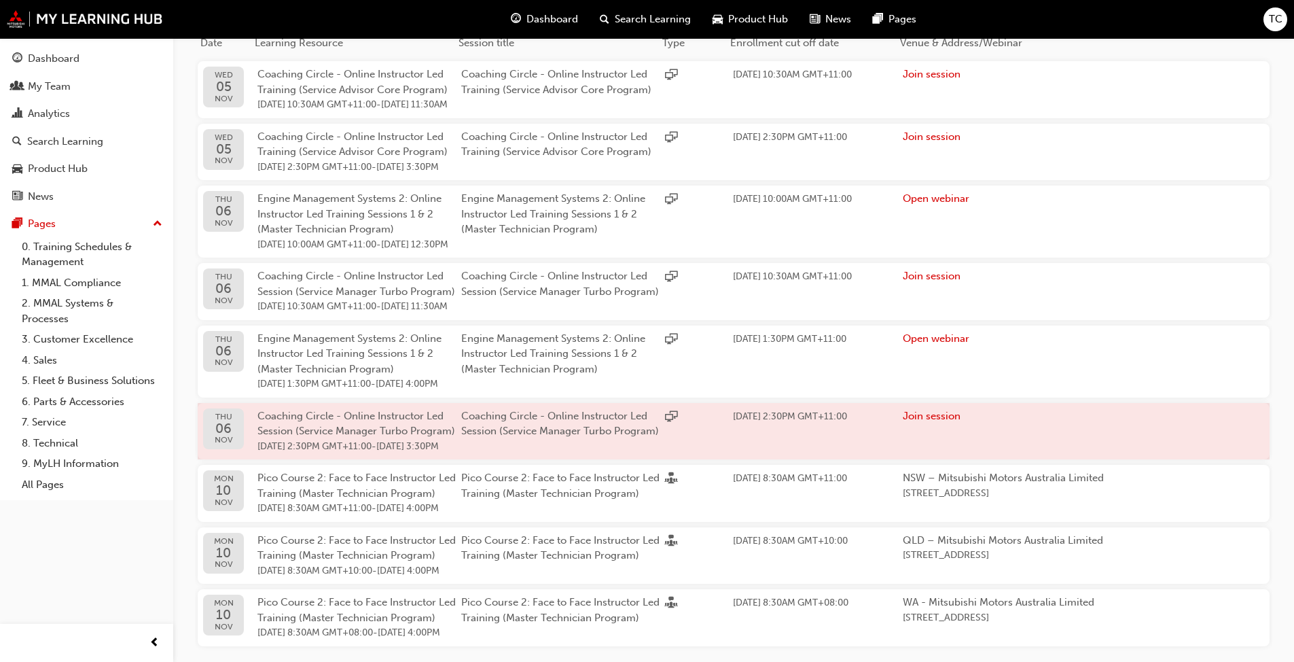
scroll to position [272, 0]
